Goal: Transaction & Acquisition: Purchase product/service

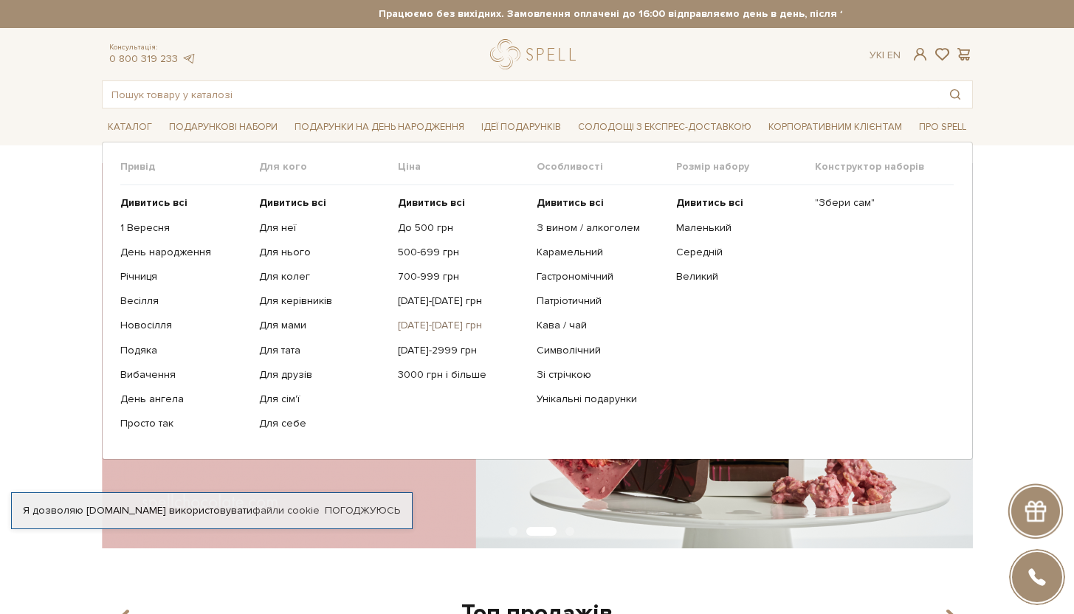
click at [432, 328] on link "[DATE]-[DATE] грн" at bounding box center [462, 325] width 128 height 13
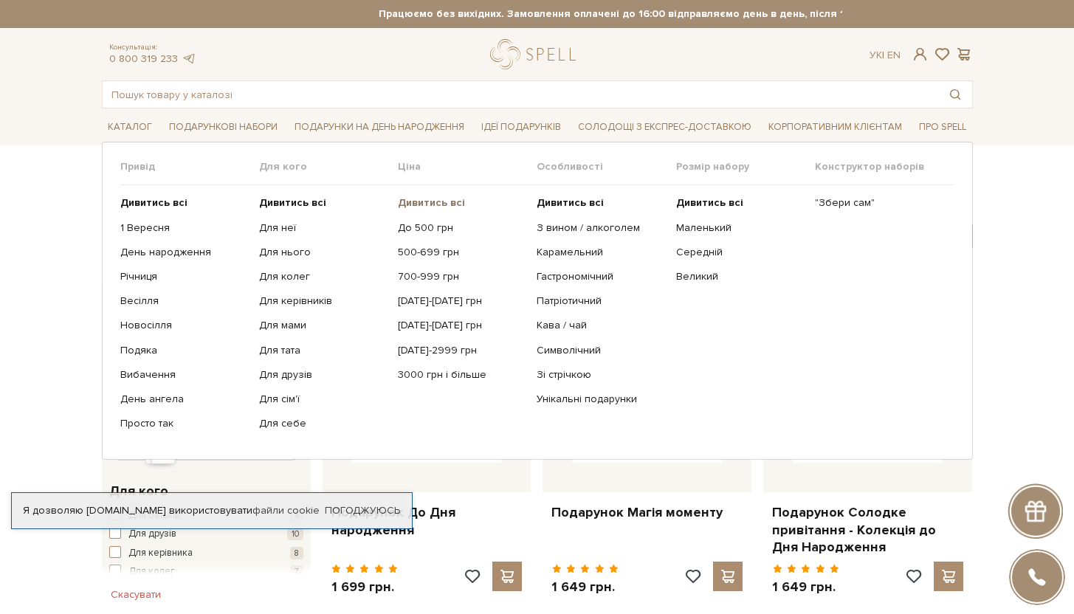
click at [435, 202] on b "Дивитись всі" at bounding box center [431, 202] width 67 height 13
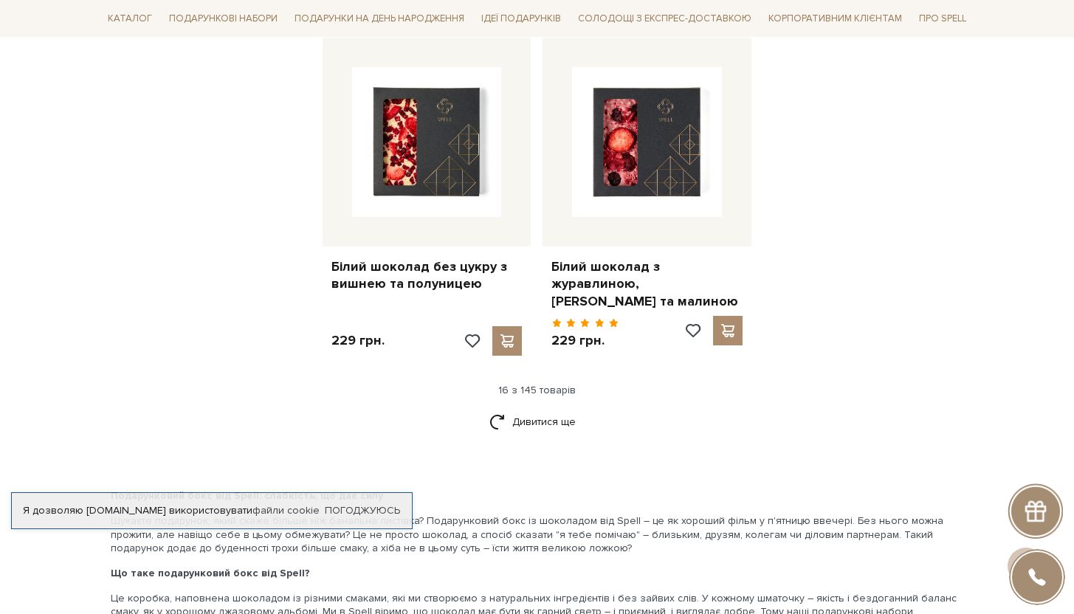
scroll to position [1730, 0]
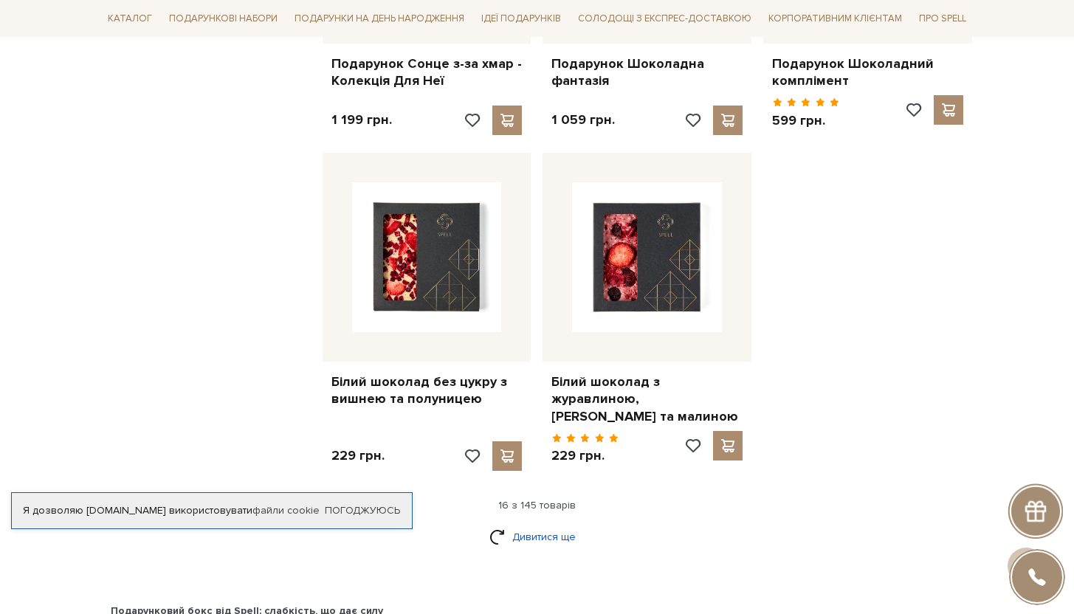
click at [553, 542] on link "Дивитися ще" at bounding box center [537, 537] width 96 height 26
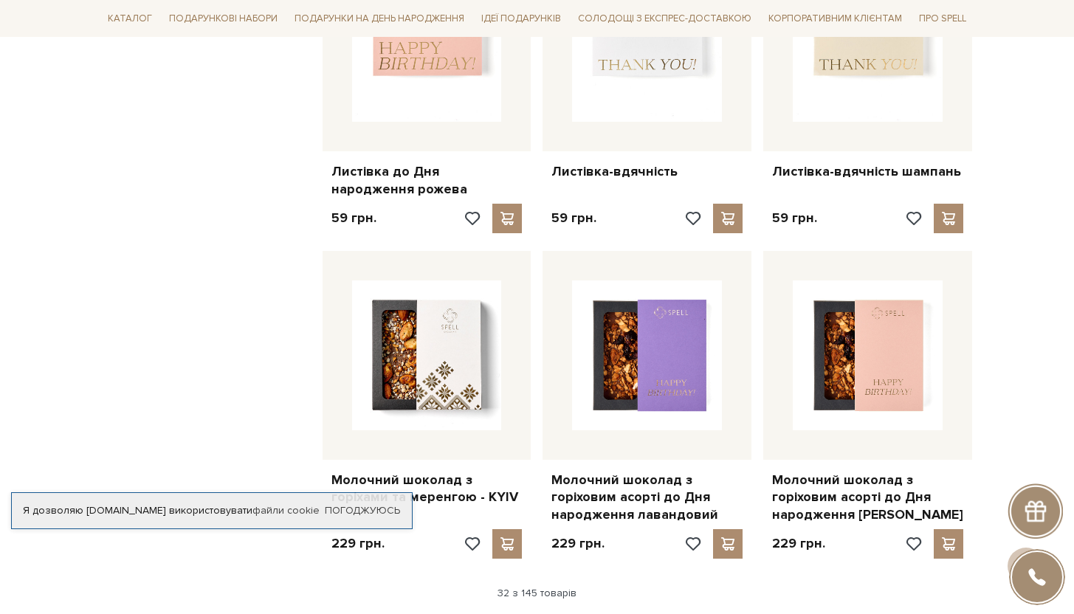
scroll to position [3327, 0]
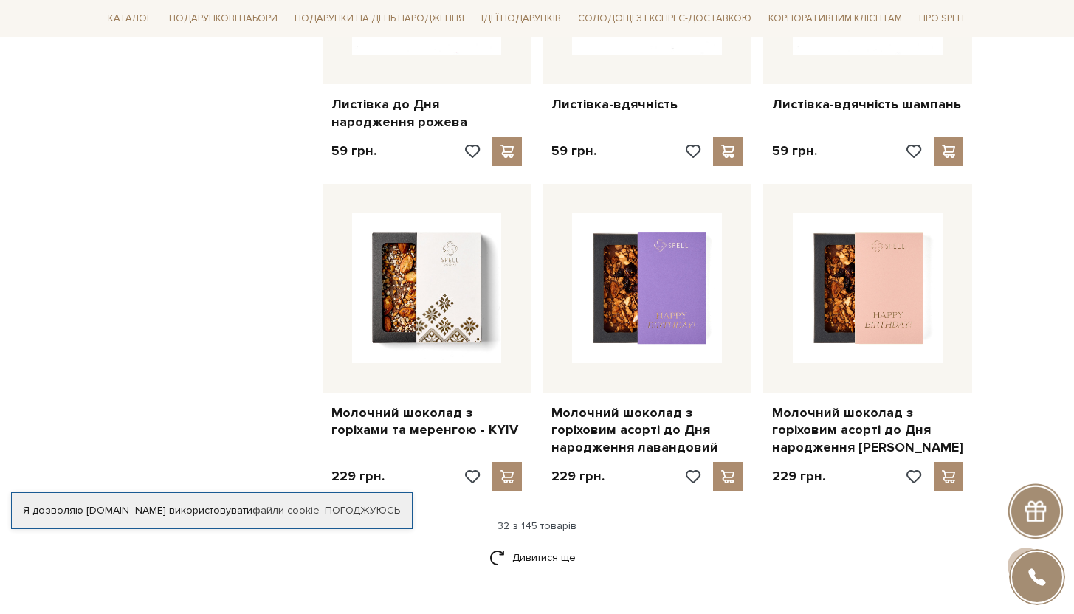
click at [831, 551] on div "Дивитися ще" at bounding box center [537, 567] width 883 height 44
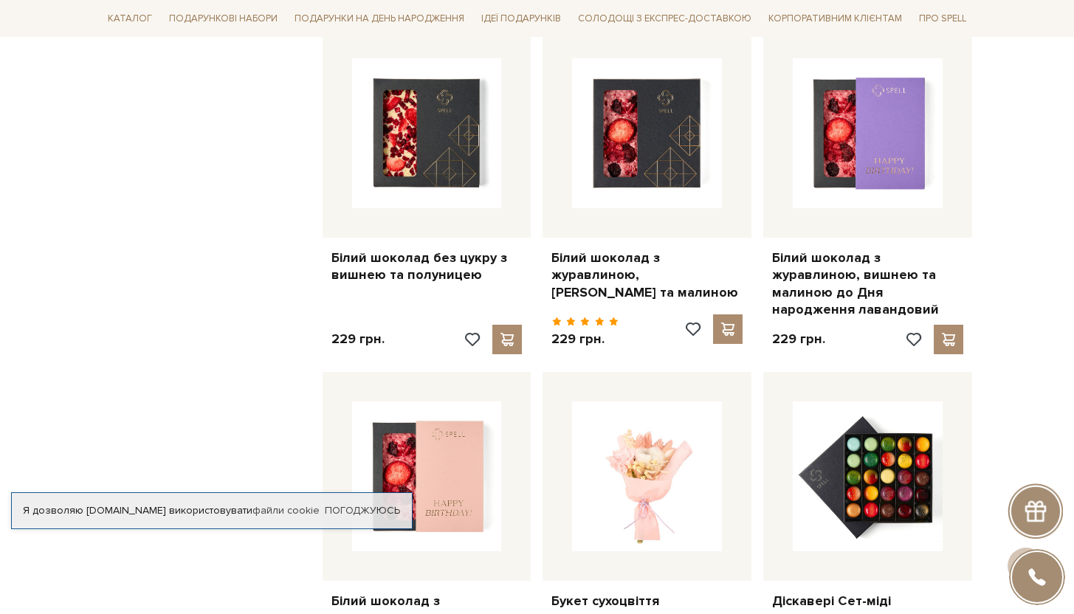
scroll to position [1750, 0]
